Goal: Transaction & Acquisition: Obtain resource

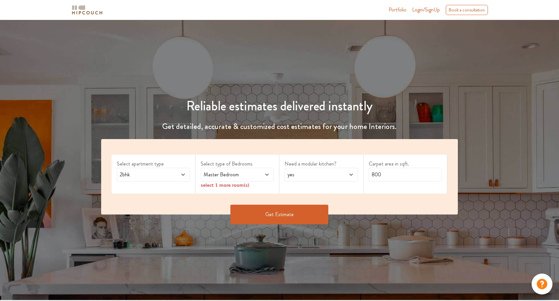
click at [165, 172] on span "2bhk" at bounding box center [143, 175] width 51 height 8
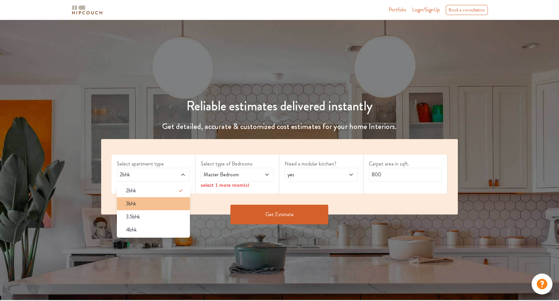
click at [130, 206] on span "3bhk" at bounding box center [131, 204] width 10 height 8
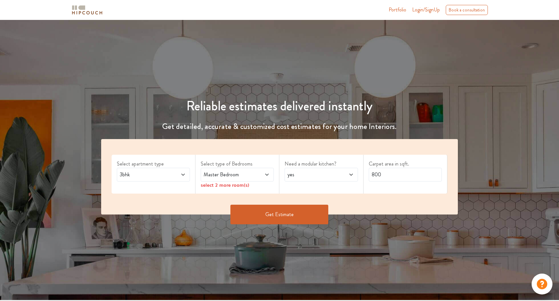
click at [263, 176] on span at bounding box center [261, 175] width 17 height 8
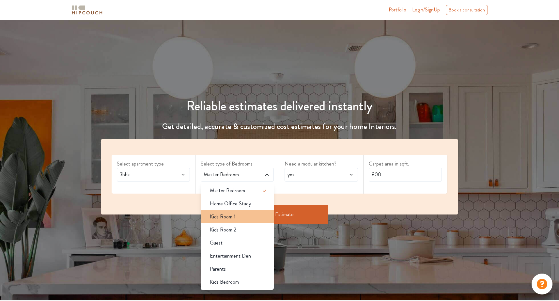
click at [252, 217] on div "Kids Room 1" at bounding box center [238, 217] width 69 height 8
click at [250, 232] on div "Kids Room 2" at bounding box center [238, 230] width 69 height 8
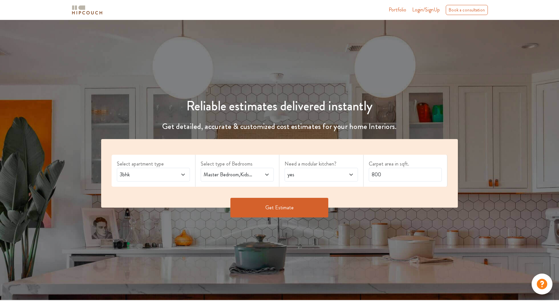
click at [260, 174] on span at bounding box center [261, 175] width 17 height 8
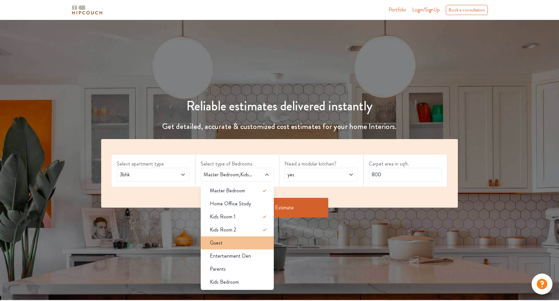
click at [248, 240] on div "Guest" at bounding box center [238, 243] width 69 height 8
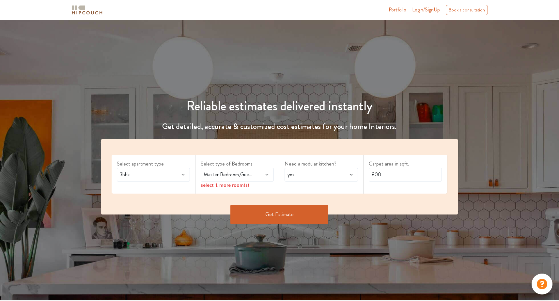
click at [251, 173] on span "Master Bedroom,Guest" at bounding box center [227, 175] width 51 height 8
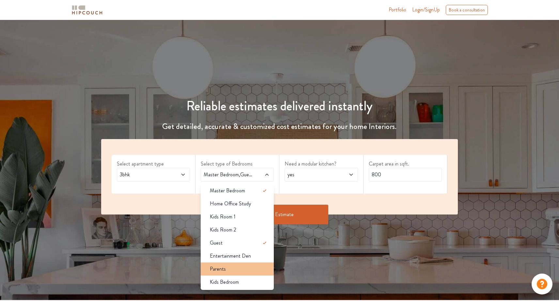
click at [248, 265] on div "Parents" at bounding box center [238, 269] width 69 height 8
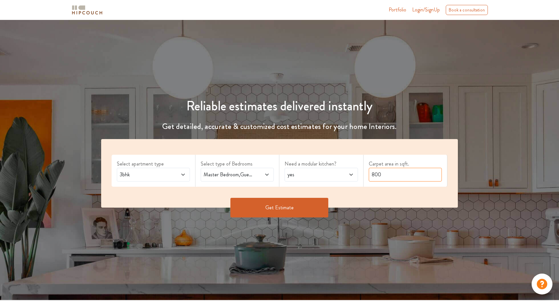
drag, startPoint x: 390, startPoint y: 174, endPoint x: 328, endPoint y: 174, distance: 62.0
click at [328, 174] on div "Select apartment type 3bhk Select type of Bedrooms Master Bedroom,Guest,Parents…" at bounding box center [279, 173] width 357 height 68
type input "1600"
click at [298, 205] on button "Get Estimate" at bounding box center [279, 208] width 98 height 20
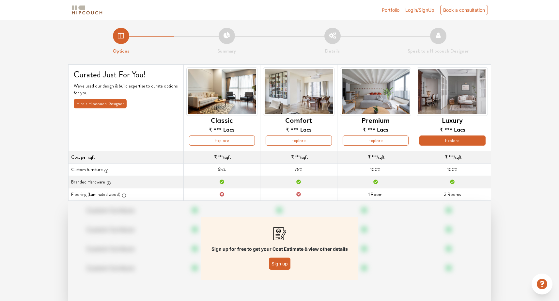
click at [446, 141] on button "Explore" at bounding box center [452, 140] width 66 height 10
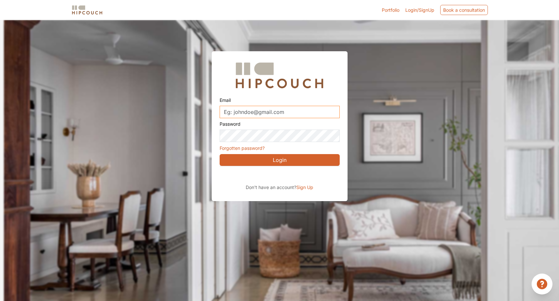
type input "brickandclayarchitects@gmail.com"
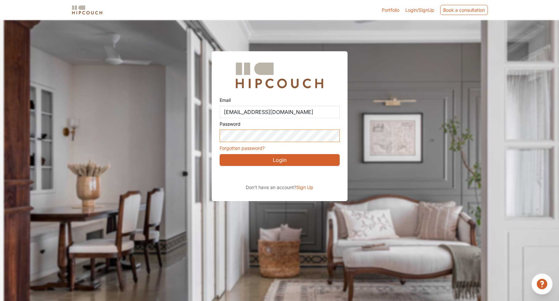
click at [279, 159] on button "Login" at bounding box center [279, 160] width 120 height 12
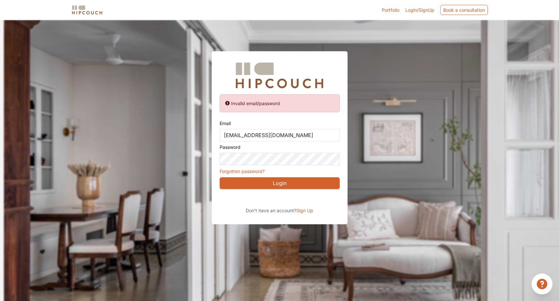
click at [294, 201] on div "Sign in with Google. Opens in new tab" at bounding box center [278, 198] width 119 height 14
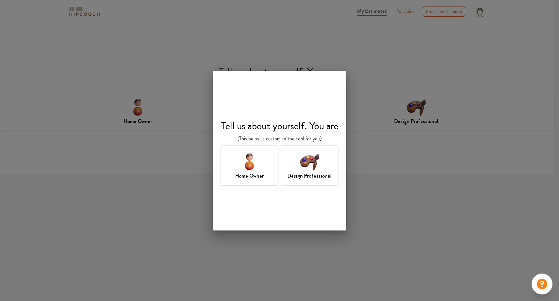
click at [300, 162] on img at bounding box center [309, 161] width 21 height 21
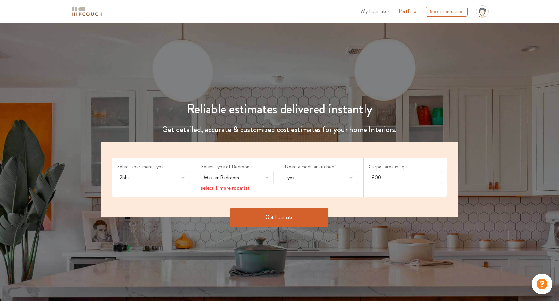
click at [175, 172] on div "2bhk" at bounding box center [153, 178] width 73 height 14
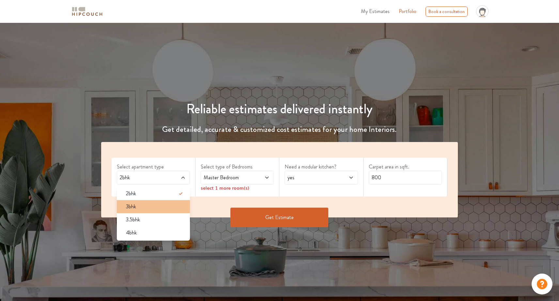
click at [159, 203] on div "3bhk" at bounding box center [155, 207] width 69 height 8
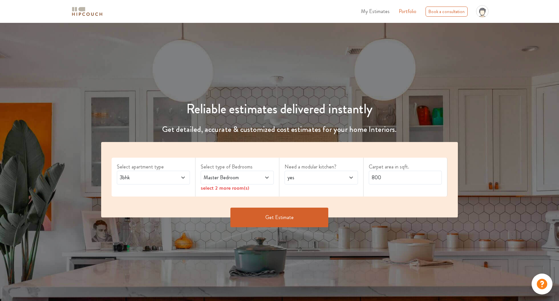
click at [211, 181] on span "Master Bedroom" at bounding box center [227, 177] width 51 height 8
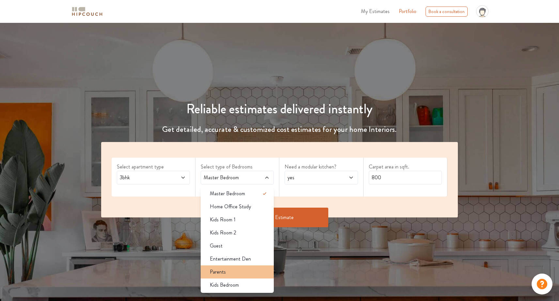
click at [229, 270] on div "Parents" at bounding box center [238, 272] width 69 height 8
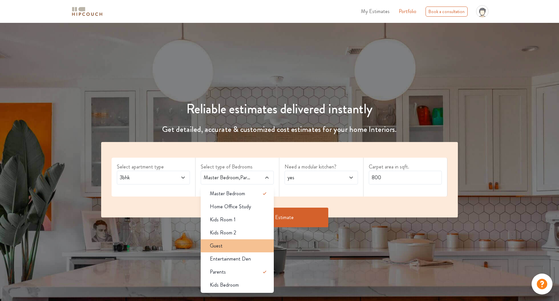
click at [233, 247] on div "Guest" at bounding box center [238, 246] width 69 height 8
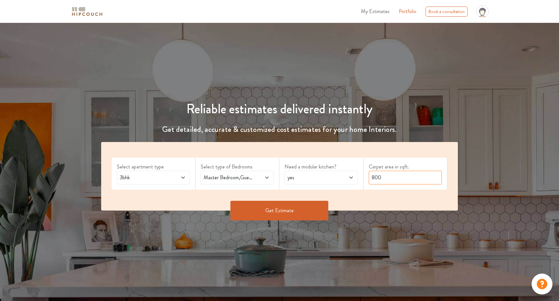
drag, startPoint x: 375, startPoint y: 177, endPoint x: 358, endPoint y: 177, distance: 17.3
click at [358, 177] on div "Select apartment type 3bhk Select type of Bedrooms Master Bedroom,Guest,Parents…" at bounding box center [279, 176] width 357 height 68
type input "1600"
click at [311, 211] on button "Get Estimate" at bounding box center [279, 211] width 98 height 20
